Goal: Check status: Check status

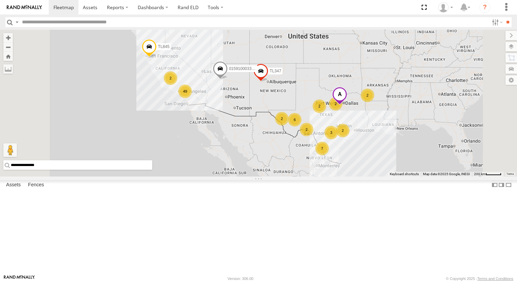
drag, startPoint x: 281, startPoint y: 168, endPoint x: 253, endPoint y: 147, distance: 35.2
click at [280, 167] on div "7 2 49 2 2 2 2 6 3 TL845 2 2 TL347 015910003302570" at bounding box center [258, 103] width 517 height 147
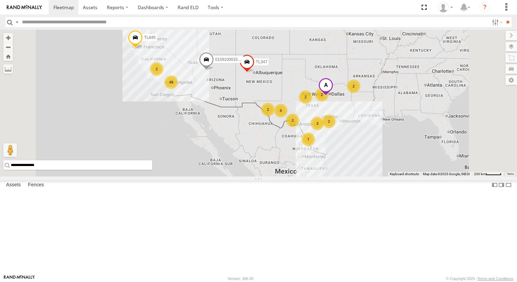
drag, startPoint x: 253, startPoint y: 147, endPoint x: 228, endPoint y: 112, distance: 43.2
click at [240, 135] on div "7 2 49 2 2 2 2 6 3 TL845 2 2 TL347 015910003302570" at bounding box center [258, 103] width 517 height 147
click at [228, 112] on div "7 2 49 2 2 2 2 6 3 TL845 2 2 TL347 015910003302570" at bounding box center [258, 103] width 517 height 147
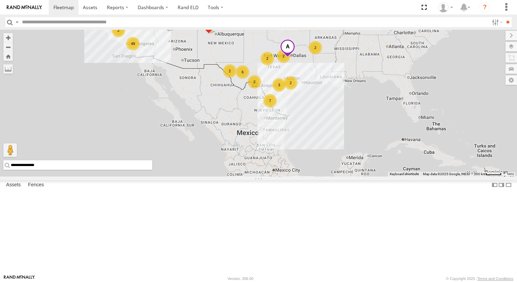
click at [228, 112] on div "7 2 49 2 2 2 2 6 3 TL845 2 2 TL347 015910003302570" at bounding box center [258, 103] width 517 height 147
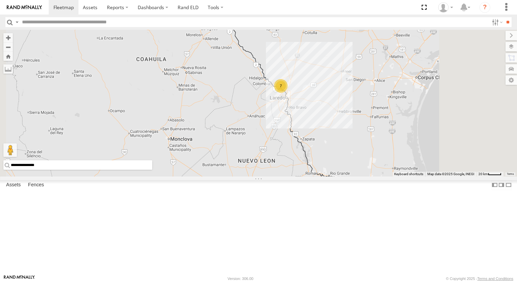
drag, startPoint x: 398, startPoint y: 97, endPoint x: 390, endPoint y: 116, distance: 20.5
click at [398, 98] on div "TL845 TL347 015910003302570 TL384 TL3013 7" at bounding box center [258, 103] width 517 height 147
drag, startPoint x: 390, startPoint y: 116, endPoint x: 378, endPoint y: 148, distance: 35.0
click at [378, 148] on div "TL845 TL347 015910003302570 TL384 TL3013 7" at bounding box center [258, 103] width 517 height 147
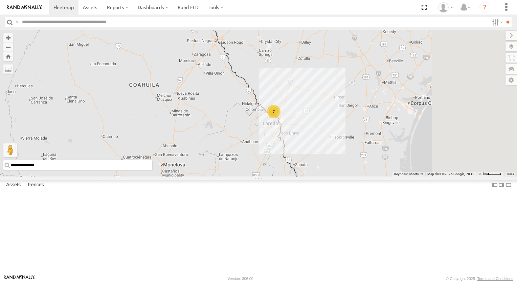
drag, startPoint x: 406, startPoint y: 87, endPoint x: 396, endPoint y: 123, distance: 36.9
click at [396, 122] on div "TL845 TL347 015910003302570 TL384 TL3013 7" at bounding box center [258, 103] width 517 height 147
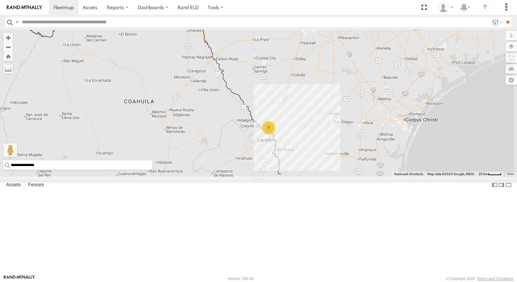
drag, startPoint x: 396, startPoint y: 124, endPoint x: 385, endPoint y: 131, distance: 12.5
click at [390, 129] on div "TL845 TL347 015910003302570 TL384 TL3013 7 2 TL351" at bounding box center [258, 103] width 517 height 147
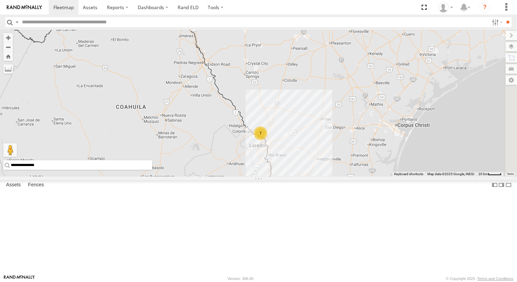
click at [371, 142] on div "TL845 TL347 015910003302570 TL384 TL3013 7 2 TL351 TK943" at bounding box center [258, 103] width 517 height 147
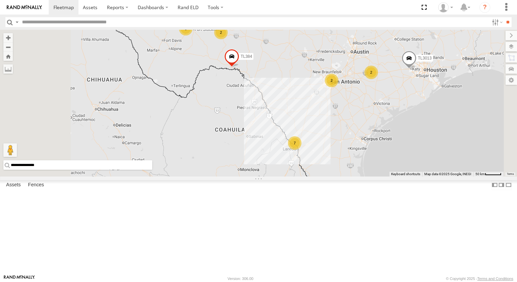
drag, startPoint x: 370, startPoint y: 110, endPoint x: 376, endPoint y: 129, distance: 20.5
click at [376, 129] on div "TL845 TL347 015910003302570 TL384 TL3006 603 TL3013 7 2 3 2 2" at bounding box center [258, 103] width 517 height 147
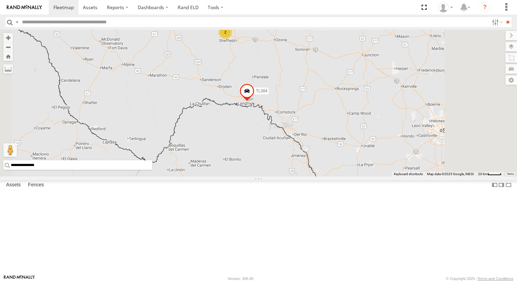
drag, startPoint x: 305, startPoint y: 132, endPoint x: 311, endPoint y: 137, distance: 6.9
click at [311, 137] on div "TL845 TL347 015910003302570 TL384 TL3006 603 TL3013 TL348 TK227 2 TL124 TK881 T…" at bounding box center [258, 103] width 517 height 147
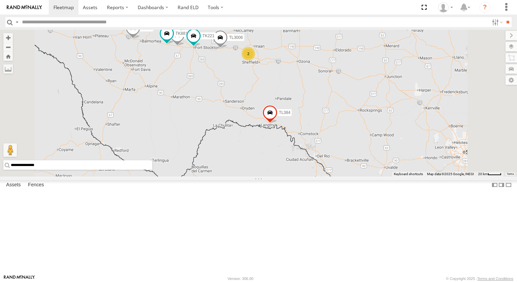
click at [311, 137] on div "TL845 TL347 015910003302570 TL384 TL3006 603 TL3013 TL348 TK227 2 TL124 TK881 T…" at bounding box center [258, 103] width 517 height 147
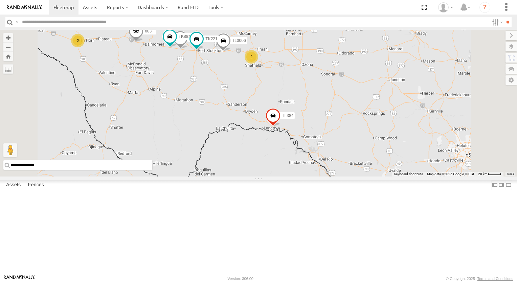
click at [258, 64] on div "2" at bounding box center [252, 57] width 14 height 14
click at [339, 107] on div "TL845 TL347 015910003302570 TL384 TL3006 603 TL3013 TL348 TK227 2 TL124 TK881 T…" at bounding box center [258, 103] width 517 height 147
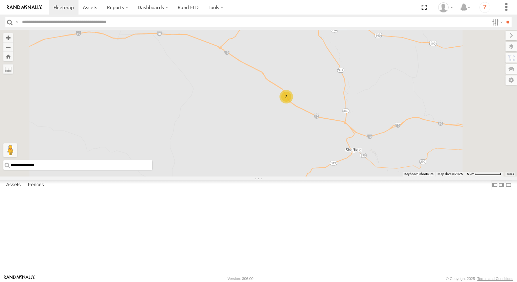
drag, startPoint x: 253, startPoint y: 135, endPoint x: 235, endPoint y: 125, distance: 20.6
click at [247, 132] on div "2" at bounding box center [258, 103] width 517 height 147
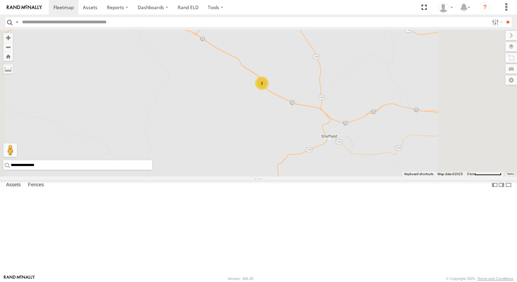
drag, startPoint x: 235, startPoint y: 125, endPoint x: 220, endPoint y: 118, distance: 16.5
click at [220, 118] on div "2" at bounding box center [258, 103] width 517 height 147
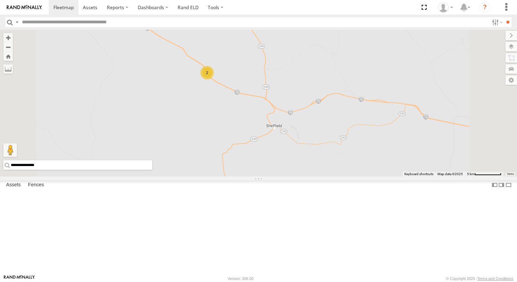
click at [214, 79] on div "2" at bounding box center [207, 73] width 14 height 14
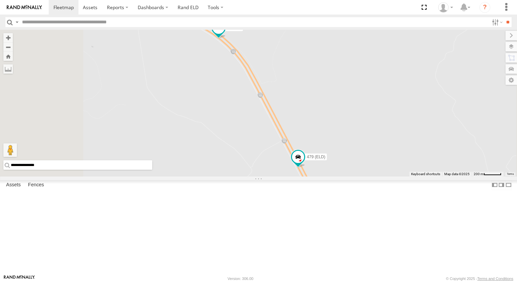
drag, startPoint x: 291, startPoint y: 124, endPoint x: 270, endPoint y: 120, distance: 21.1
click at [282, 123] on div "479 (ELD) TK#479" at bounding box center [258, 103] width 517 height 147
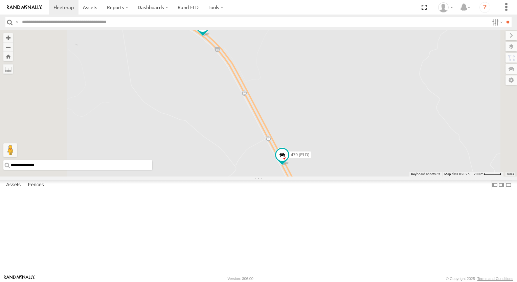
click at [223, 103] on div "479 (ELD) TK#479" at bounding box center [258, 103] width 517 height 147
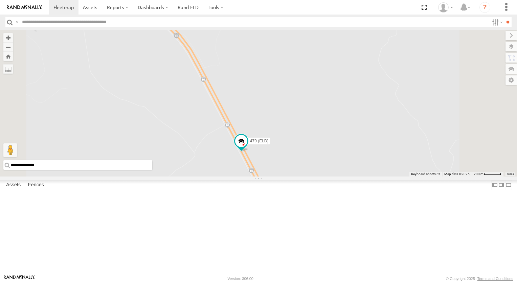
click at [222, 102] on div "479 (ELD) TK#479" at bounding box center [258, 103] width 517 height 147
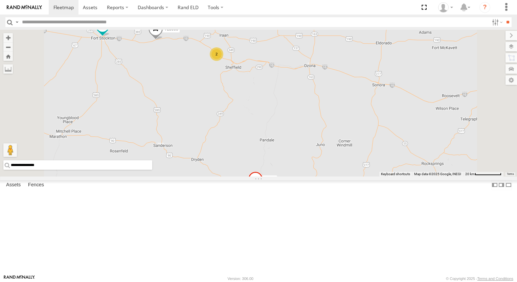
drag, startPoint x: 393, startPoint y: 96, endPoint x: 357, endPoint y: 98, distance: 36.6
click at [384, 96] on div "TL3006 TL384 2 TK221" at bounding box center [258, 103] width 517 height 147
click at [361, 97] on div "TL3006 TL384 2 TK221" at bounding box center [258, 103] width 517 height 147
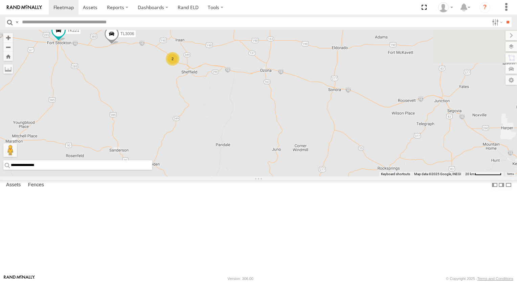
drag, startPoint x: 344, startPoint y: 99, endPoint x: 333, endPoint y: 101, distance: 11.2
click at [341, 100] on div "TL3006 TL384 2 TK221" at bounding box center [258, 103] width 517 height 147
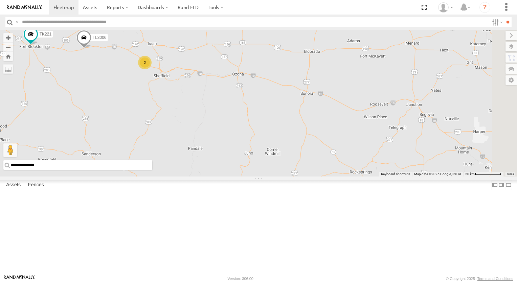
drag, startPoint x: 333, startPoint y: 101, endPoint x: 323, endPoint y: 102, distance: 9.9
click at [323, 102] on div "TL3006 TL384 2 TK221" at bounding box center [258, 103] width 517 height 147
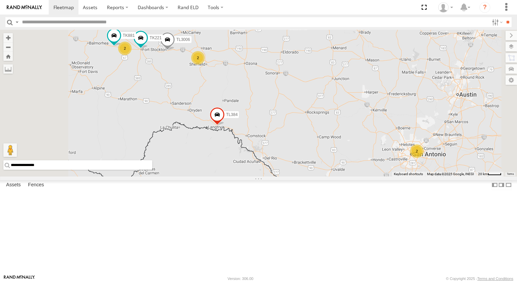
drag, startPoint x: 431, startPoint y: 124, endPoint x: 418, endPoint y: 123, distance: 12.5
click at [420, 123] on div "TL3006 TL384 TK221 2 2 2 TK881" at bounding box center [258, 103] width 517 height 147
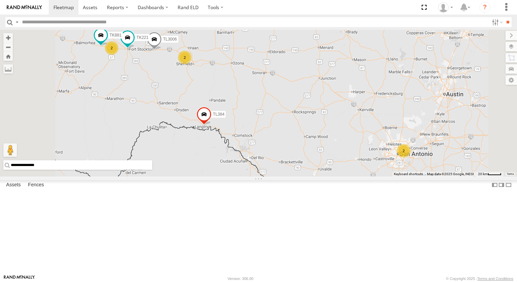
drag, startPoint x: 418, startPoint y: 123, endPoint x: 410, endPoint y: 123, distance: 8.5
click at [410, 123] on div "TL3006 TL384 TK221 2 2 2 TK881" at bounding box center [258, 103] width 517 height 147
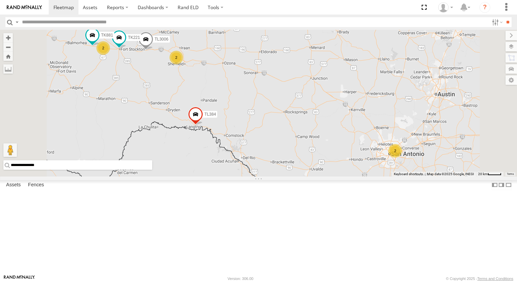
click at [410, 123] on div "TL3006 TL384 TK221 2 2 2 TK881" at bounding box center [258, 103] width 517 height 147
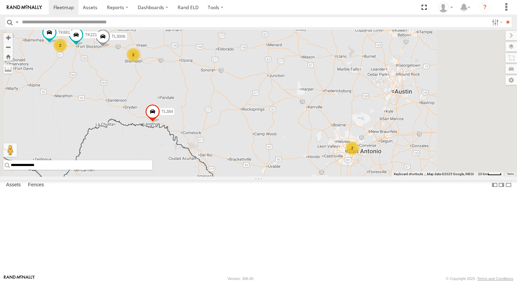
drag, startPoint x: 407, startPoint y: 113, endPoint x: 385, endPoint y: 112, distance: 21.4
click at [385, 112] on div "TL3006 TL384 TK221 2 2 2 TK881" at bounding box center [258, 103] width 517 height 147
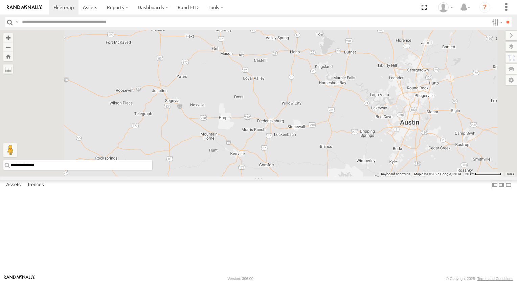
drag, startPoint x: 382, startPoint y: 204, endPoint x: 354, endPoint y: 167, distance: 46.1
click at [362, 177] on div "TL3006 TL384 TL348 TK227 TL3013 TL351 TK943" at bounding box center [258, 103] width 517 height 147
drag, startPoint x: 354, startPoint y: 167, endPoint x: 348, endPoint y: 156, distance: 12.6
click at [352, 163] on div "TL3006 TL384 TL348 TK227 TL3013 TL351 TK943" at bounding box center [258, 103] width 517 height 147
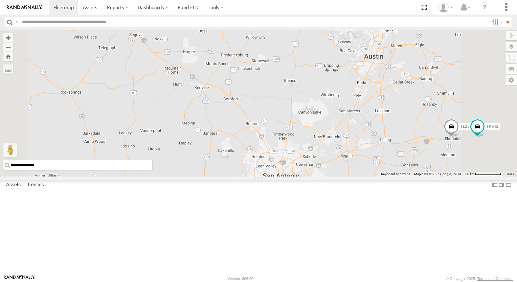
drag, startPoint x: 348, startPoint y: 156, endPoint x: 344, endPoint y: 131, distance: 26.0
click at [344, 131] on div "TL3006 TL384 TL348 TK227 TL3013 TL351 TK943" at bounding box center [258, 103] width 517 height 147
drag, startPoint x: 373, startPoint y: 164, endPoint x: 367, endPoint y: 144, distance: 21.1
click at [371, 158] on div "TL3006 TL384 TL348 TK227 TL3013 TL351 TK943 2" at bounding box center [258, 103] width 517 height 147
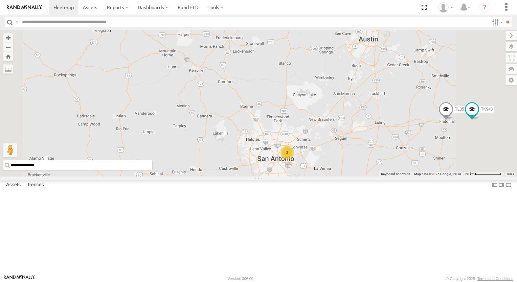
drag, startPoint x: 366, startPoint y: 134, endPoint x: 366, endPoint y: 119, distance: 14.9
click at [366, 127] on div "TL3006 TL384 TL348 TK227 TL3013 TL351 TK943 2" at bounding box center [258, 103] width 517 height 147
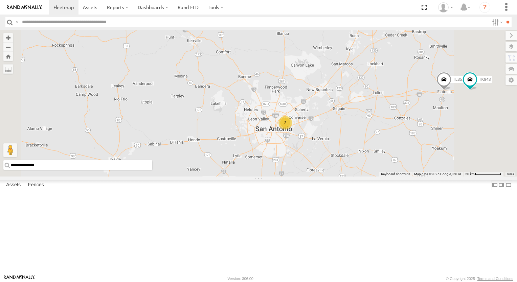
click at [366, 118] on div "TL3006 TL384 TL348 TK227 TL3013 TL351 TK943 2" at bounding box center [258, 103] width 517 height 147
drag, startPoint x: 363, startPoint y: 147, endPoint x: 378, endPoint y: 125, distance: 26.5
click at [373, 135] on div "TL3006 TL384 TL348 TK227 TL3013 TL351 TK943 2" at bounding box center [258, 103] width 517 height 147
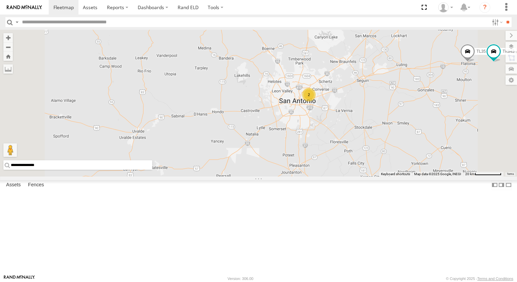
drag, startPoint x: 379, startPoint y: 123, endPoint x: 382, endPoint y: 119, distance: 4.1
click at [382, 119] on div "TL3006 TL384 TL348 TK227 TL3013 TL351 TK943 2" at bounding box center [258, 103] width 517 height 147
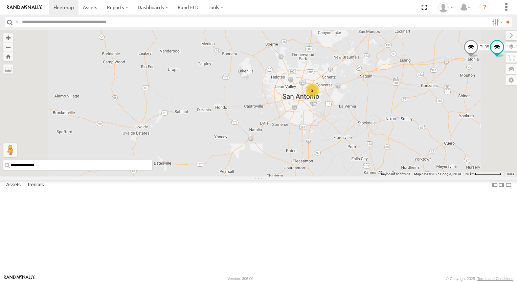
click at [382, 119] on div "TL3006 TL384 TL348 TK227 TL3013 TL351 TK943 2" at bounding box center [258, 103] width 517 height 147
click at [375, 115] on div "TL3006 TL384 TL348 TK227 TL3013 TL351 TK943 2" at bounding box center [258, 103] width 517 height 147
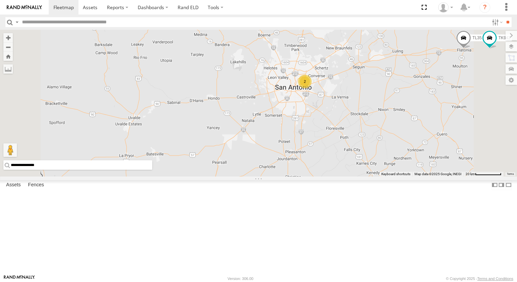
drag, startPoint x: 371, startPoint y: 107, endPoint x: 369, endPoint y: 104, distance: 3.5
click at [369, 104] on div "TL3006 TL384 TL348 TK227 TL3013 TL351 TK943 2" at bounding box center [258, 103] width 517 height 147
click at [364, 104] on div "TL3006 TL384 TL348 TK227 TL3013 TL351 TK943 2" at bounding box center [258, 103] width 517 height 147
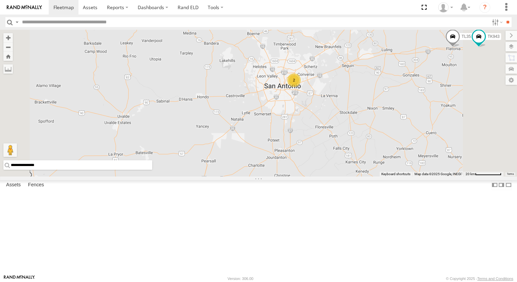
drag, startPoint x: 359, startPoint y: 102, endPoint x: 352, endPoint y: 100, distance: 7.1
click at [354, 101] on div "TL3006 TL384 TL348 TK227 TL3013 TL351 TK943 2" at bounding box center [258, 103] width 517 height 147
click at [350, 99] on div "TL3006 TL384 TL348 TK227 TL3013 TL351 TK943 2" at bounding box center [258, 103] width 517 height 147
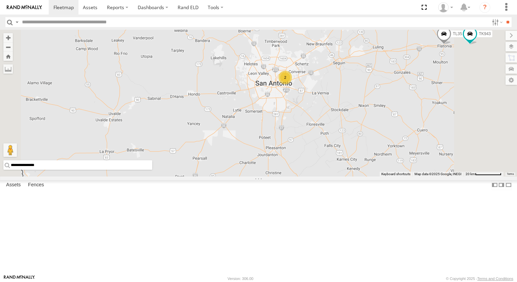
click at [350, 99] on div "TL3006 TL384 TL348 TK227 TL3013 TL351 TK943 2" at bounding box center [258, 103] width 517 height 147
drag, startPoint x: 375, startPoint y: 103, endPoint x: 347, endPoint y: 96, distance: 29.6
click at [372, 103] on div "TL3006 TL384 TL348 TK227 TL3013 TL351 TK943 2" at bounding box center [258, 103] width 517 height 147
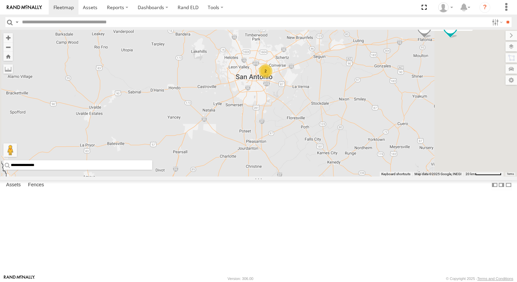
drag, startPoint x: 347, startPoint y: 96, endPoint x: 341, endPoint y: 93, distance: 6.4
click at [341, 93] on div "TL3006 TL384 TL348 TK227 TL3013 TL351 TK943 2" at bounding box center [258, 103] width 517 height 147
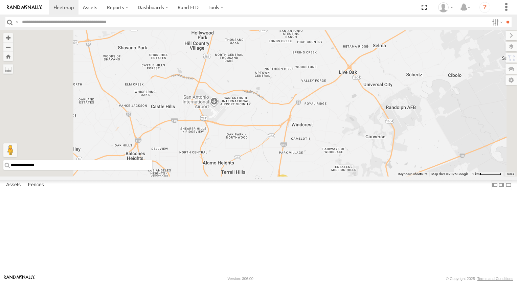
click at [338, 163] on div "TL3006 TL384 TL348 TK227 TL3013 TL351 TK943 2" at bounding box center [258, 103] width 517 height 147
drag, startPoint x: 357, startPoint y: 110, endPoint x: 378, endPoint y: 75, distance: 41.1
click at [371, 88] on div "TL3006 TL384 TL348 TK227 TL3013 TL351 TK943 2" at bounding box center [258, 103] width 517 height 147
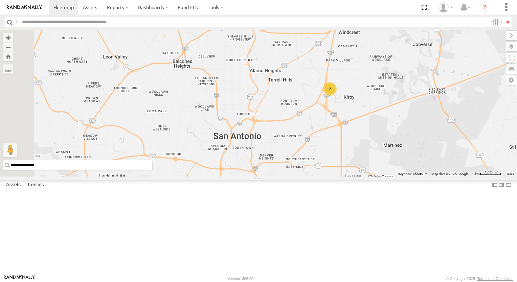
drag, startPoint x: 378, startPoint y: 75, endPoint x: 383, endPoint y: 64, distance: 12.0
click at [383, 64] on div "TL3006 TL384 TL348 TK227 TL3013 TL351 TK943 2" at bounding box center [258, 103] width 517 height 147
drag, startPoint x: 341, startPoint y: 177, endPoint x: 340, endPoint y: 158, distance: 18.6
click at [340, 162] on div "TL3006 TL384 TL348 TK227 TL3013 TL351 TK943 2" at bounding box center [258, 103] width 517 height 147
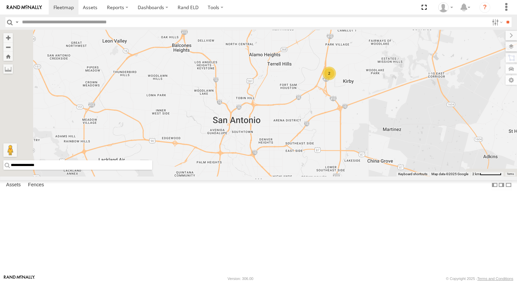
drag, startPoint x: 342, startPoint y: 130, endPoint x: 345, endPoint y: 102, distance: 27.6
click at [343, 122] on div "TL3006 TL384 TL348 TK227 TL3013 TL351 TK943 2" at bounding box center [258, 103] width 517 height 147
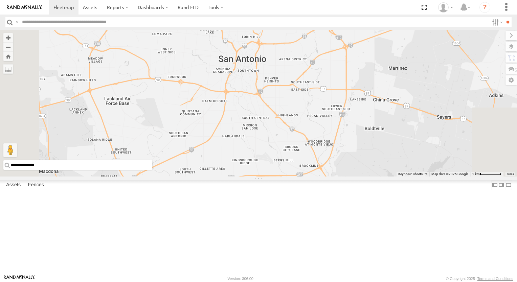
drag, startPoint x: 345, startPoint y: 102, endPoint x: 346, endPoint y: 97, distance: 4.8
click at [346, 98] on div "TL3006 TL384 TL348 TK227 TL3013 TL351 TK943 2" at bounding box center [258, 103] width 517 height 147
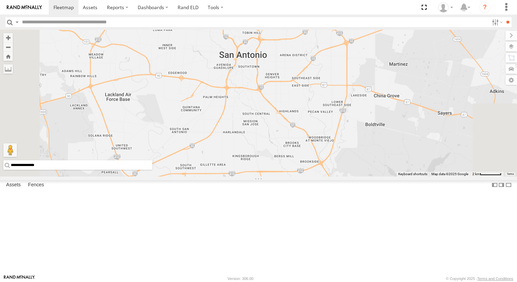
click at [341, 164] on div "TL3006 TL384 TL348 TK227 TL3013 TL351 TK943 2" at bounding box center [258, 103] width 517 height 147
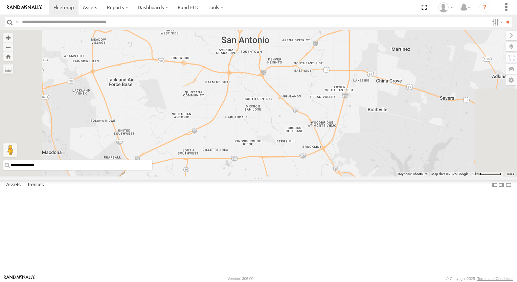
drag, startPoint x: 343, startPoint y: 141, endPoint x: 346, endPoint y: 132, distance: 9.3
click at [344, 139] on div "TL3006 TL384 TL348 TK227 TL3013 TL351 TK943 2" at bounding box center [258, 103] width 517 height 147
click at [357, 111] on div "TL3006 TL384 TL348 TK227 TL3013 TL351 TK943 2" at bounding box center [258, 103] width 517 height 147
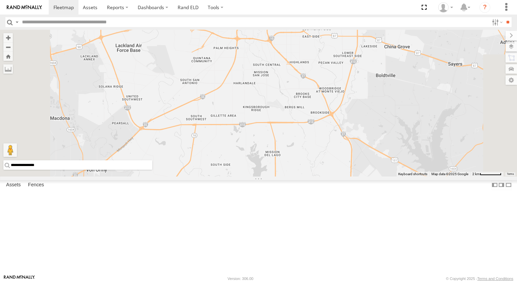
click at [357, 110] on div "TL3006 TL384 TL348 TK227 TL3013 TL351 TK943 2" at bounding box center [258, 103] width 517 height 147
drag, startPoint x: 346, startPoint y: 150, endPoint x: 346, endPoint y: 142, distance: 8.1
click at [346, 148] on div "TL3006 TL384 TL348 TK227 TL3013 TL351 TK943 2" at bounding box center [258, 103] width 517 height 147
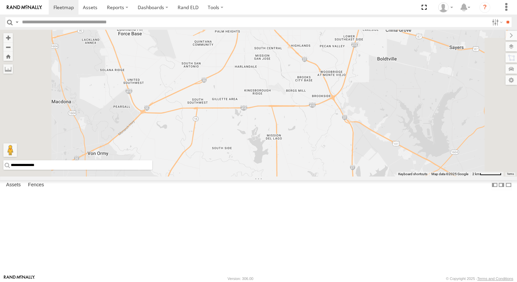
click at [347, 123] on div "TL3006 TL384 TL348 TK227 TL3013 TL351 TK943 2" at bounding box center [258, 103] width 517 height 147
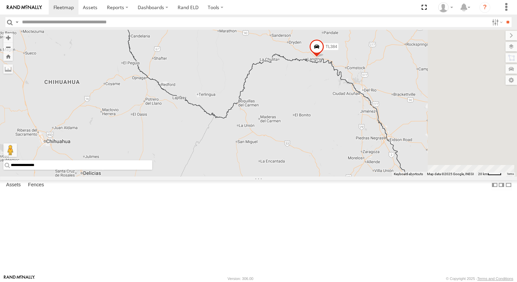
drag, startPoint x: 382, startPoint y: 144, endPoint x: 331, endPoint y: 239, distance: 107.4
click at [336, 177] on div "TL844 TL111 TL384 TL348 3C8427104DF8 TK979 TL845 TL030 TK9917 TL3006 603 TK881 …" at bounding box center [258, 103] width 517 height 147
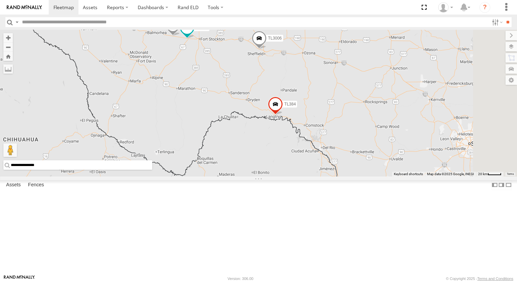
click at [322, 177] on div "TL844 TL111 TL384 TL348 3C8427104DF8 TK979 TL845 TL030 TK9917 TL3006 603 TK881 …" at bounding box center [258, 103] width 517 height 147
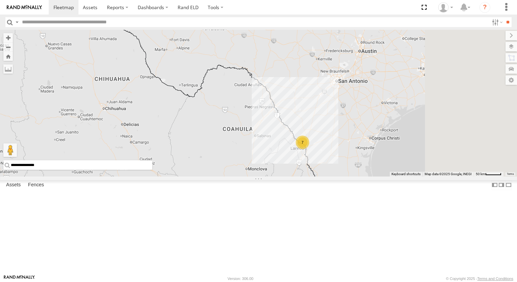
drag, startPoint x: 397, startPoint y: 155, endPoint x: 269, endPoint y: 255, distance: 162.1
click at [278, 177] on div "TL845 TL347 015910003302570 7" at bounding box center [258, 103] width 517 height 147
click at [269, 177] on div "TL845 TL347 015910003302570 7" at bounding box center [258, 103] width 517 height 147
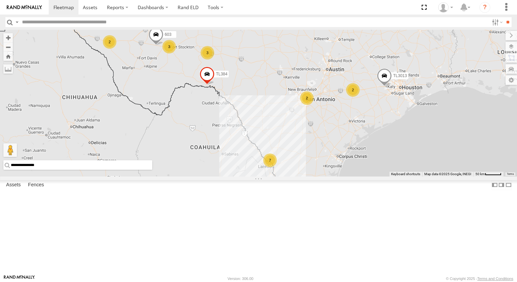
click at [214, 60] on div "3" at bounding box center [208, 53] width 14 height 14
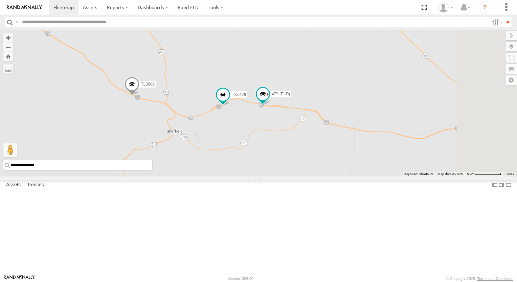
drag, startPoint x: 392, startPoint y: 85, endPoint x: 328, endPoint y: 90, distance: 64.5
click at [328, 90] on div "TL845 TL347 015910003302570 TL384 TL348 603 TK227 TL3013 479 (ELD) TL3006 TK#479" at bounding box center [258, 103] width 517 height 147
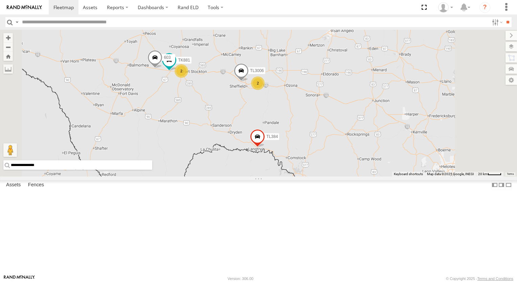
click at [410, 169] on div "TL845 TL347 015910003302570 TL384 TL348 603 TK227 TL3013 TL3006 2 2 TK881" at bounding box center [258, 103] width 517 height 147
drag, startPoint x: 403, startPoint y: 168, endPoint x: 391, endPoint y: 167, distance: 12.6
click at [399, 168] on div "TL845 TL347 015910003302570 TL384 TL348 603 TK227 TL3013 TL3006 2 2 TK881" at bounding box center [258, 103] width 517 height 147
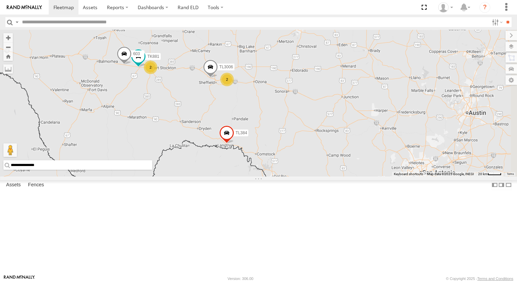
drag, startPoint x: 391, startPoint y: 167, endPoint x: 377, endPoint y: 165, distance: 13.3
click at [377, 165] on div "TL845 TL347 015910003302570 TL384 TL348 603 TK227 TL3013 TL3006 2 2 TK881" at bounding box center [258, 103] width 517 height 147
drag, startPoint x: 377, startPoint y: 165, endPoint x: 364, endPoint y: 165, distance: 13.2
click at [368, 165] on div "TL845 TL347 015910003302570 TL384 TL348 603 TK227 TL3013 TL3006 2 2 TK881 2" at bounding box center [258, 103] width 517 height 147
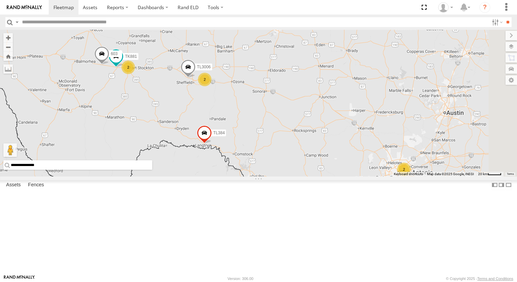
drag, startPoint x: 364, startPoint y: 165, endPoint x: 360, endPoint y: 164, distance: 3.7
click at [360, 164] on div "TL845 TL347 015910003302570 TL384 TL348 603 TK227 TL3013 TL3006 2 2 TK881 2" at bounding box center [258, 103] width 517 height 147
